Goal: Find specific page/section

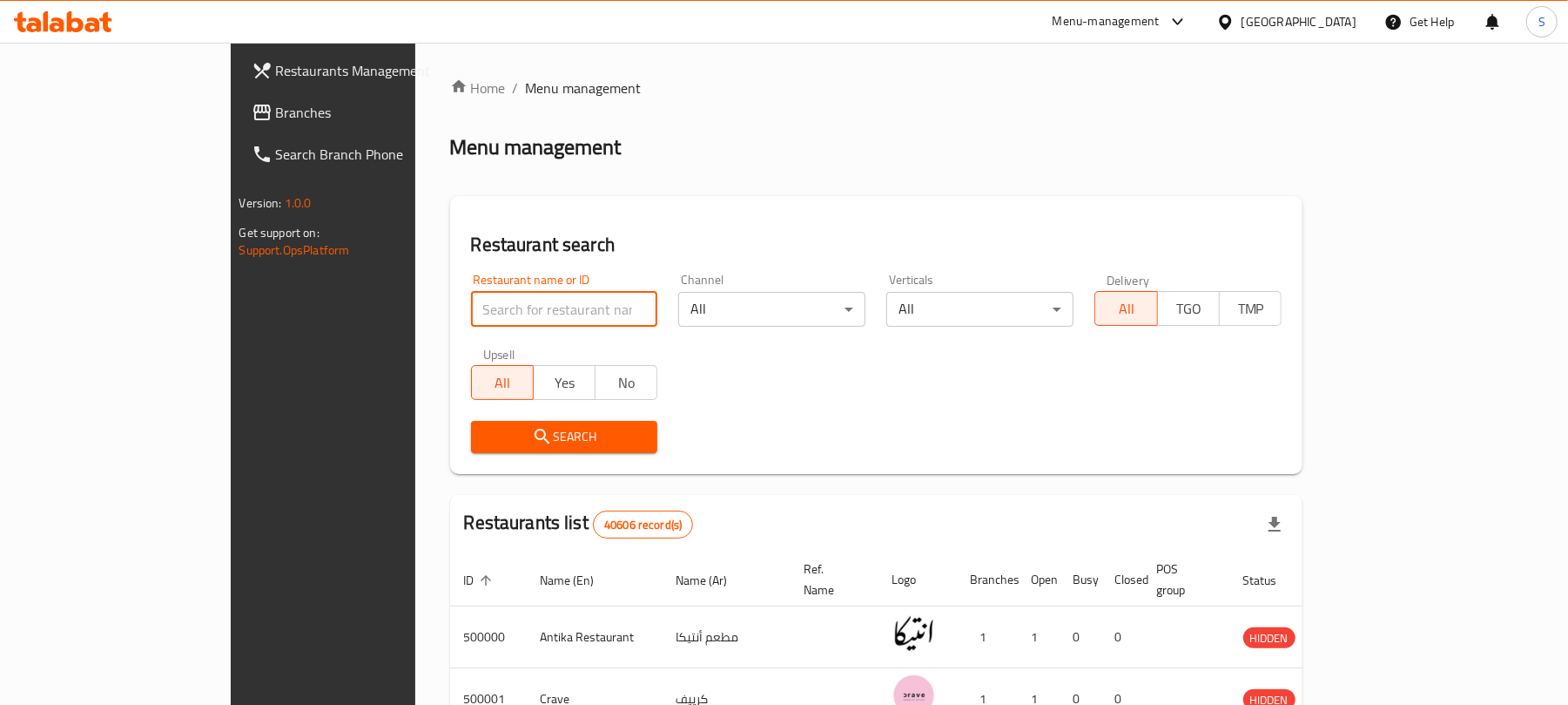
click at [471, 310] on input "search" at bounding box center [564, 310] width 187 height 35
paste input "772360"
click button "Search" at bounding box center [564, 437] width 187 height 33
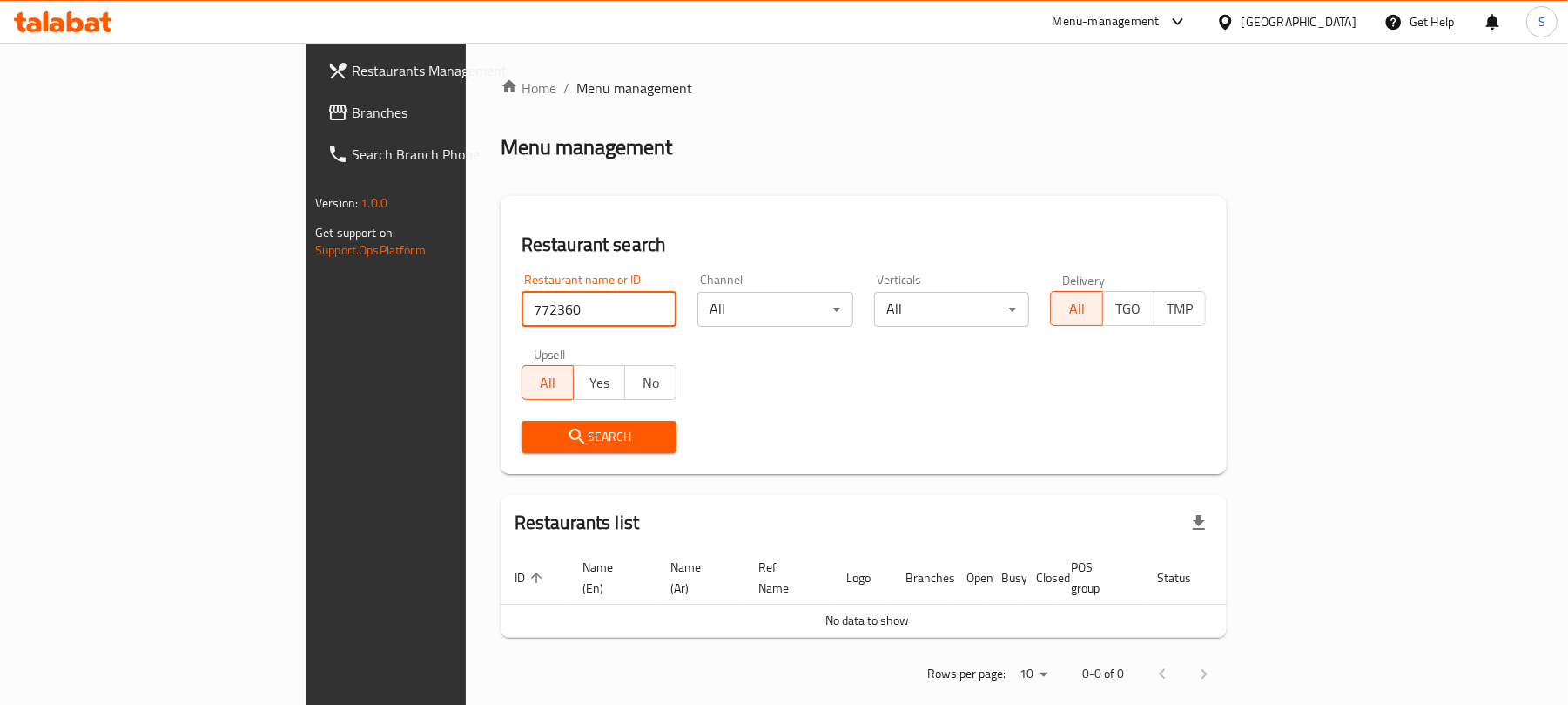
drag, startPoint x: 402, startPoint y: 320, endPoint x: 318, endPoint y: 328, distance: 84.4
click at [511, 328] on div "Restaurant name or ID 772360 Restaurant name or ID" at bounding box center [599, 300] width 177 height 74
paste input "510587"
type input "510587"
click button "Search" at bounding box center [599, 437] width 156 height 33
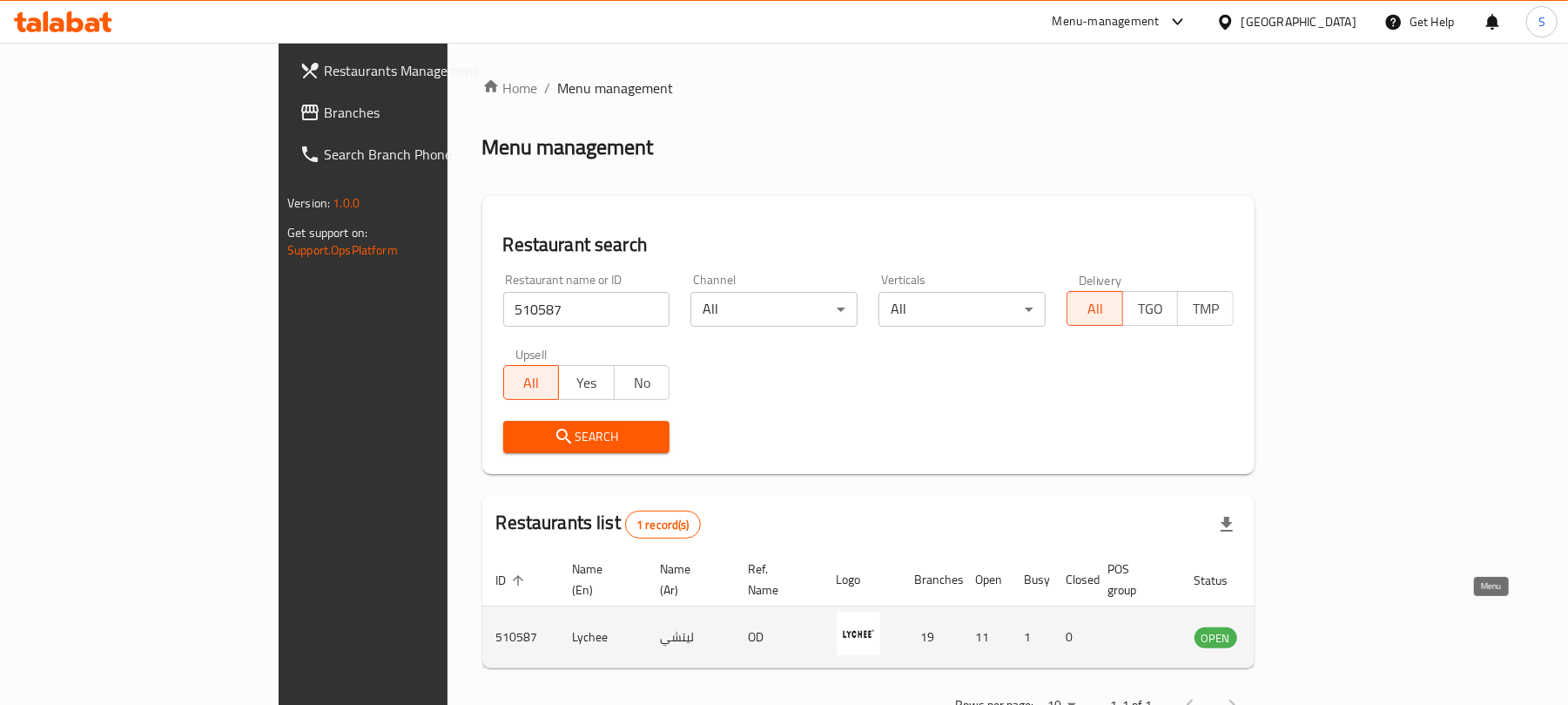
click at [1306, 631] on icon "enhanced table" at bounding box center [1297, 638] width 19 height 15
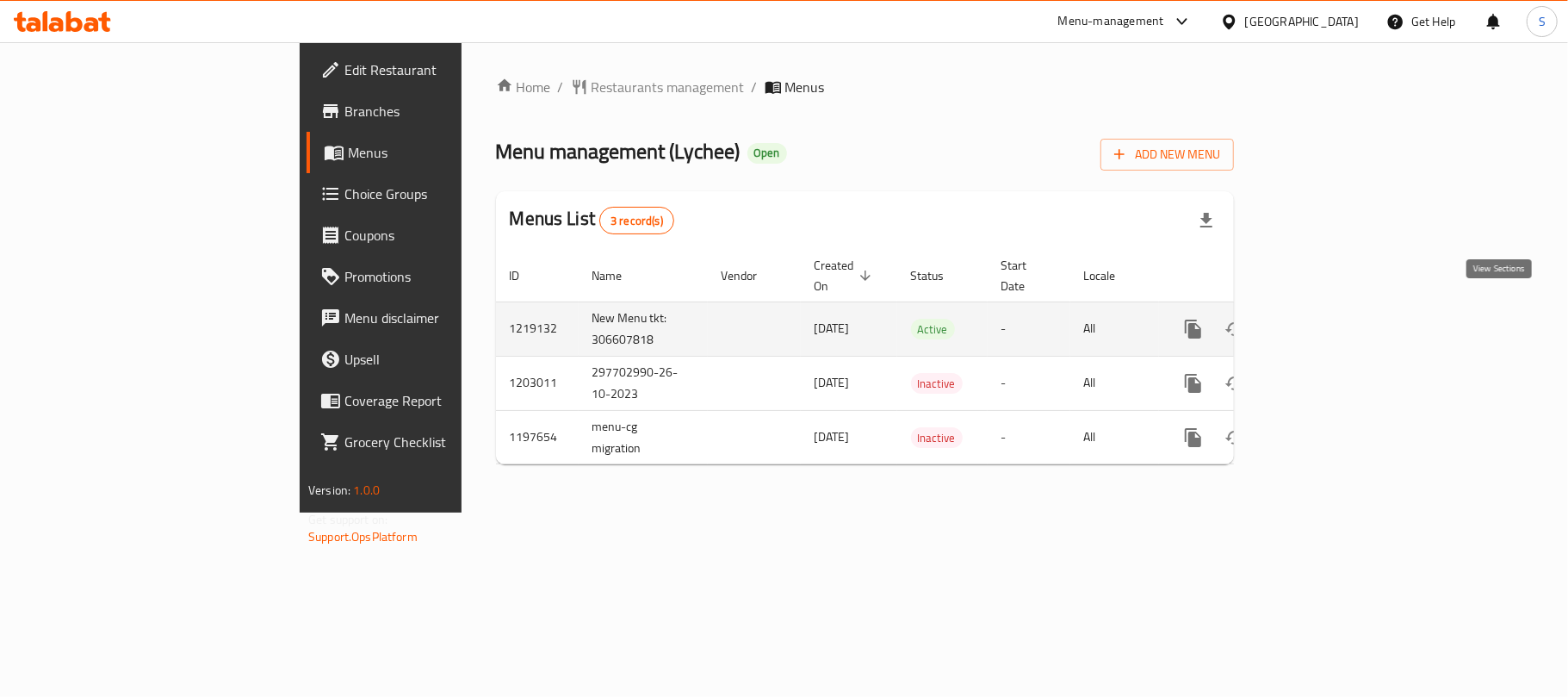
click at [1328, 318] on icon "enhanced table" at bounding box center [1317, 329] width 21 height 21
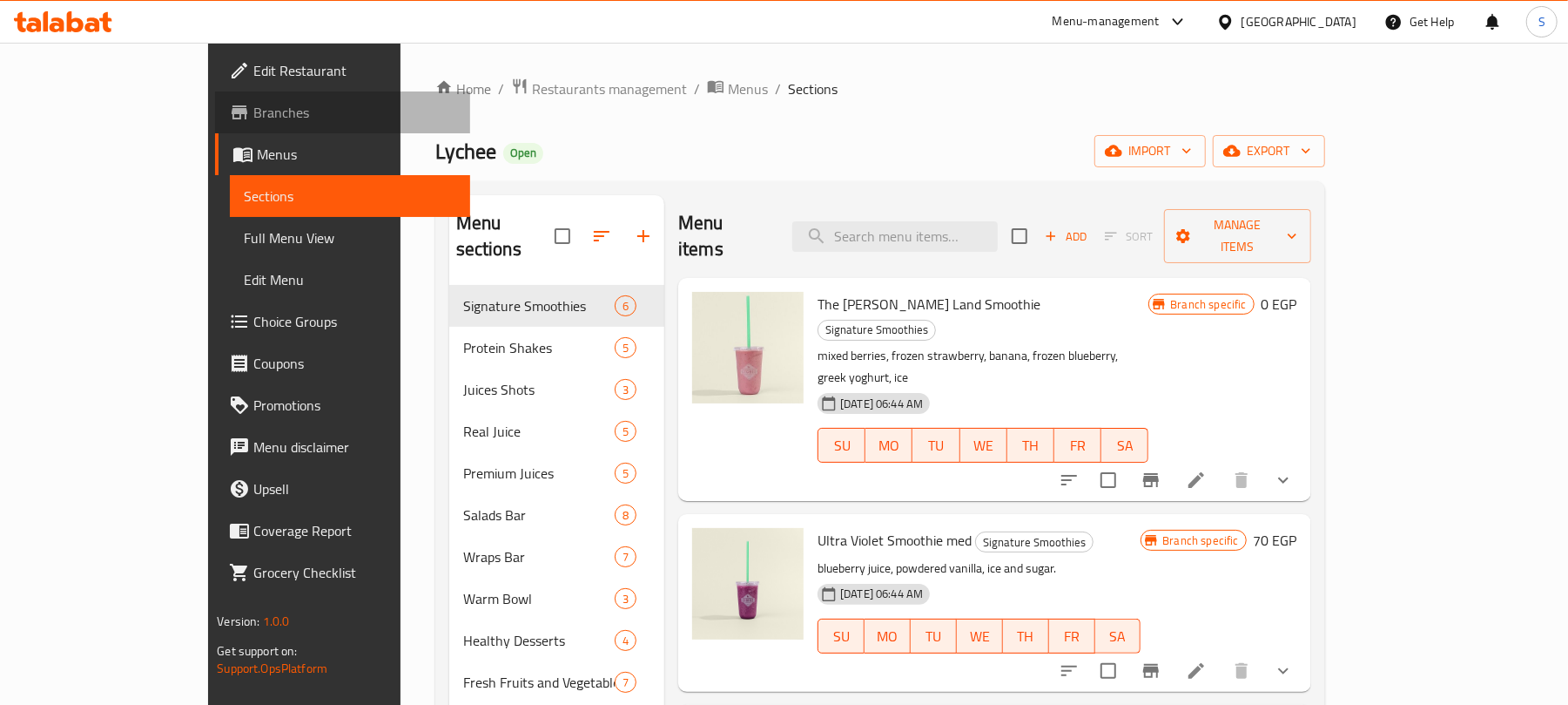
click at [253, 114] on span "Branches" at bounding box center [355, 113] width 203 height 21
